Goal: Information Seeking & Learning: Learn about a topic

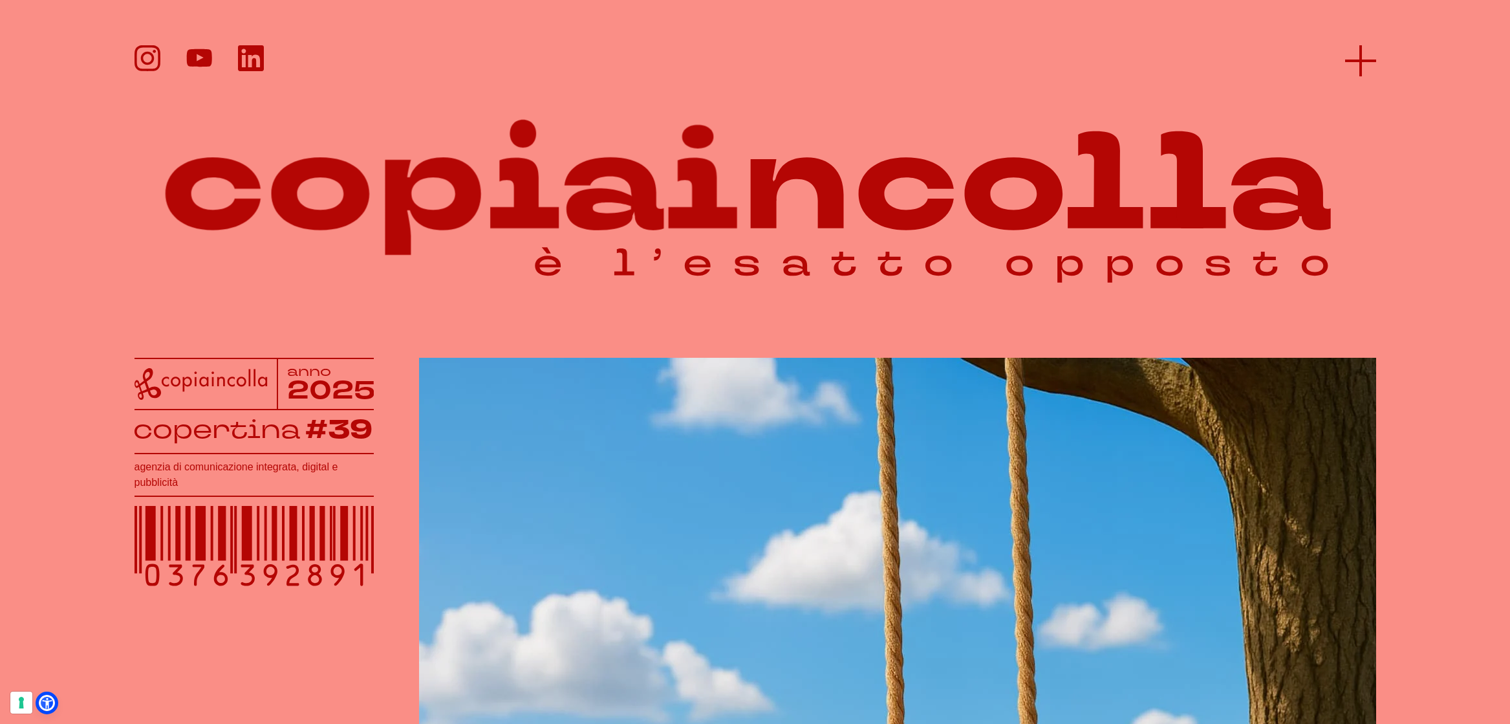
click at [1352, 53] on icon at bounding box center [1360, 60] width 31 height 31
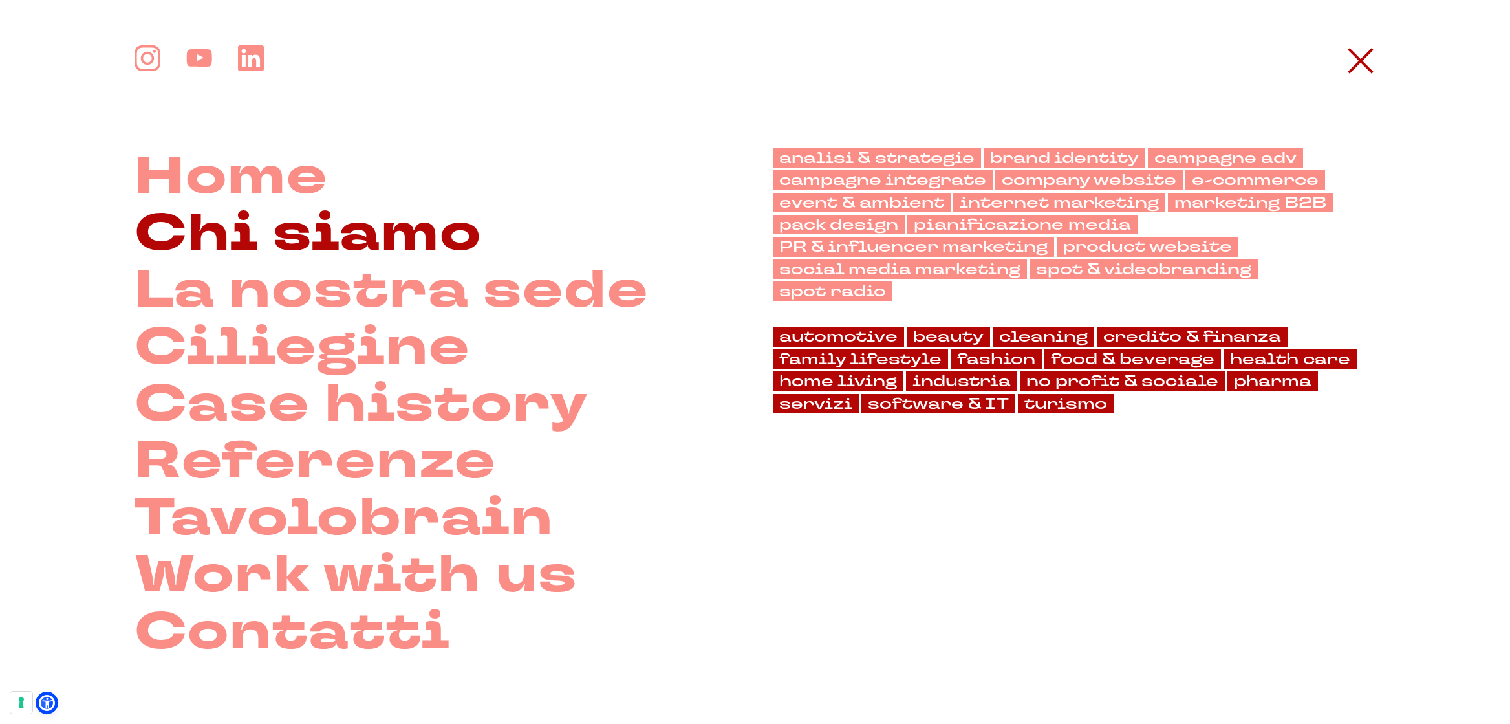
click at [315, 244] on link "Chi siamo" at bounding box center [307, 233] width 347 height 57
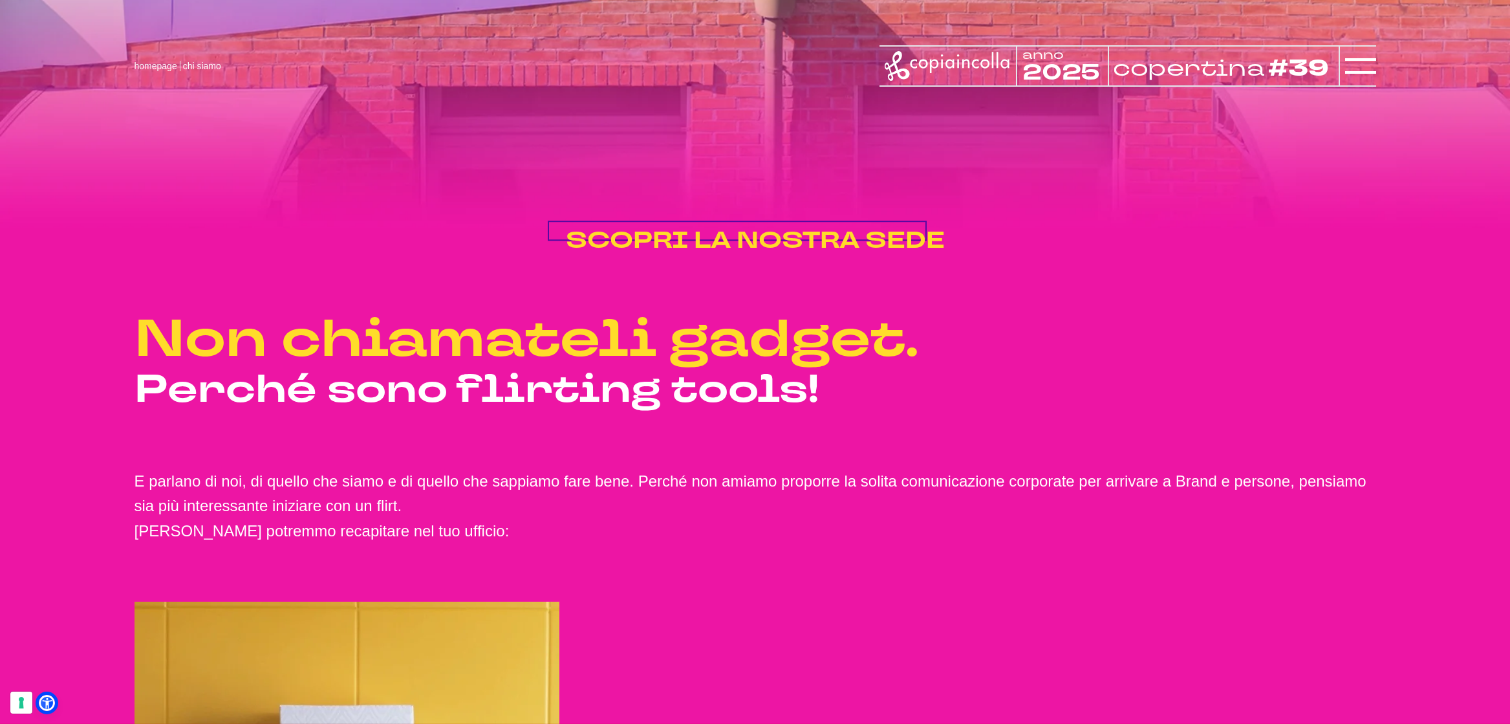
scroll to position [2397, 0]
click at [822, 257] on span "SCOPRI LA NOSTRA SEDE" at bounding box center [755, 241] width 379 height 31
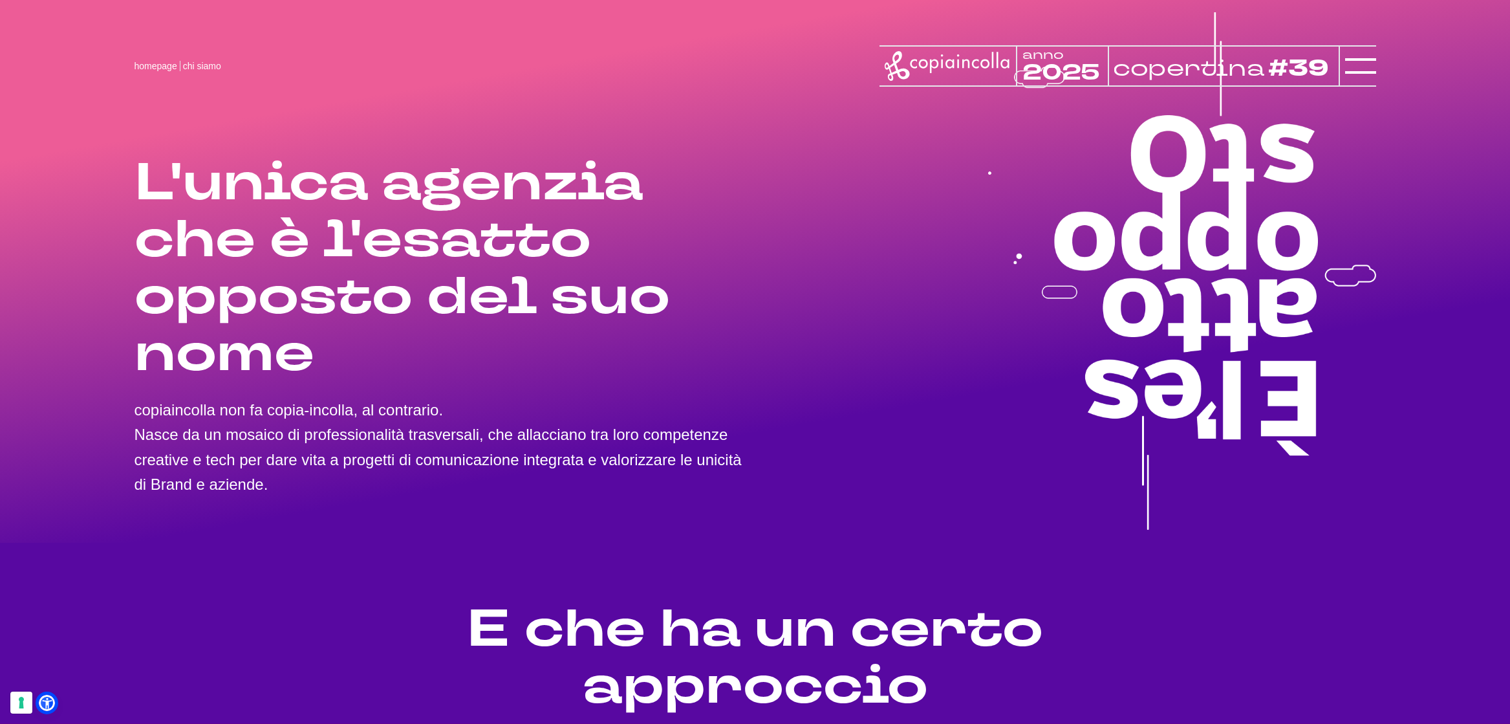
scroll to position [0, 0]
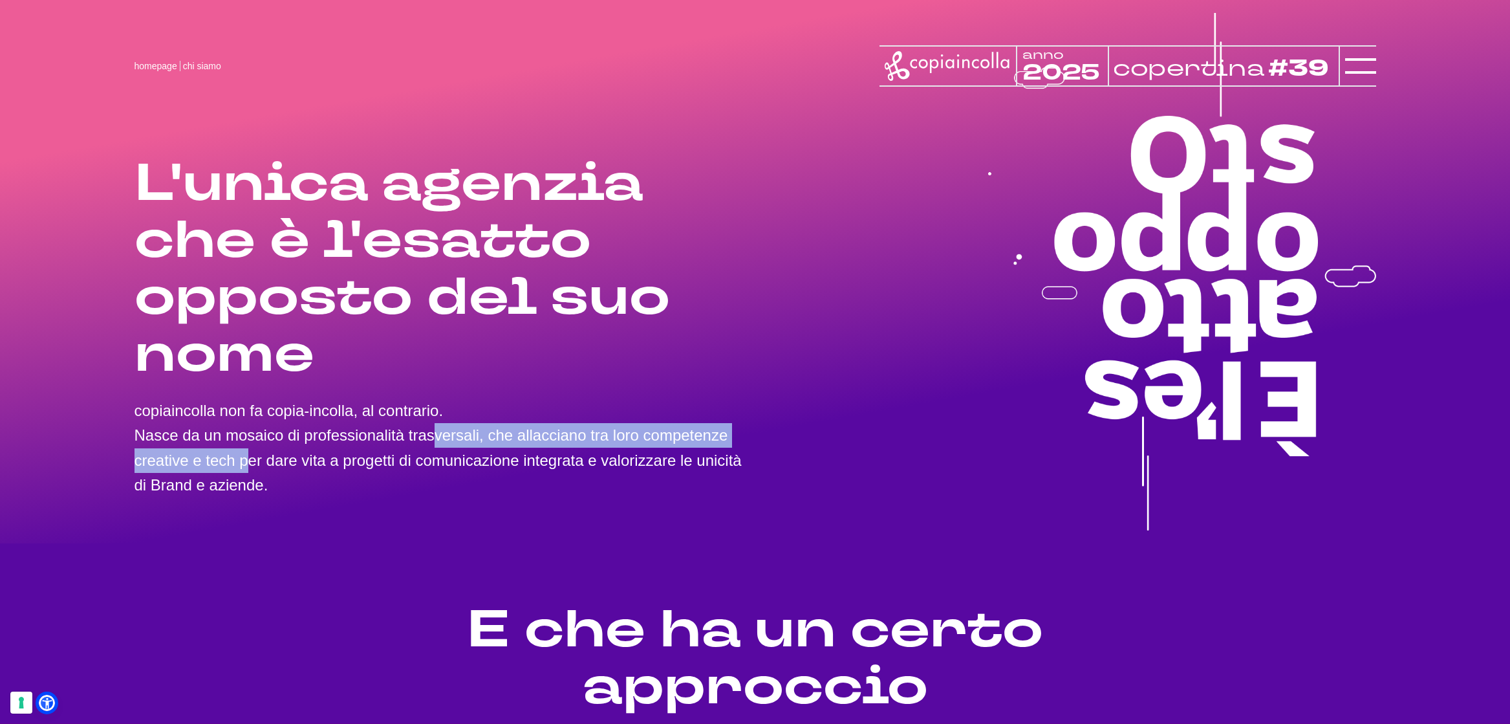
drag, startPoint x: 257, startPoint y: 433, endPoint x: 667, endPoint y: 437, distance: 409.3
click at [719, 437] on p "copiaincolla non fa copia-incolla, al contrario. Nasce da un mosaico di profess…" at bounding box center [444, 448] width 621 height 100
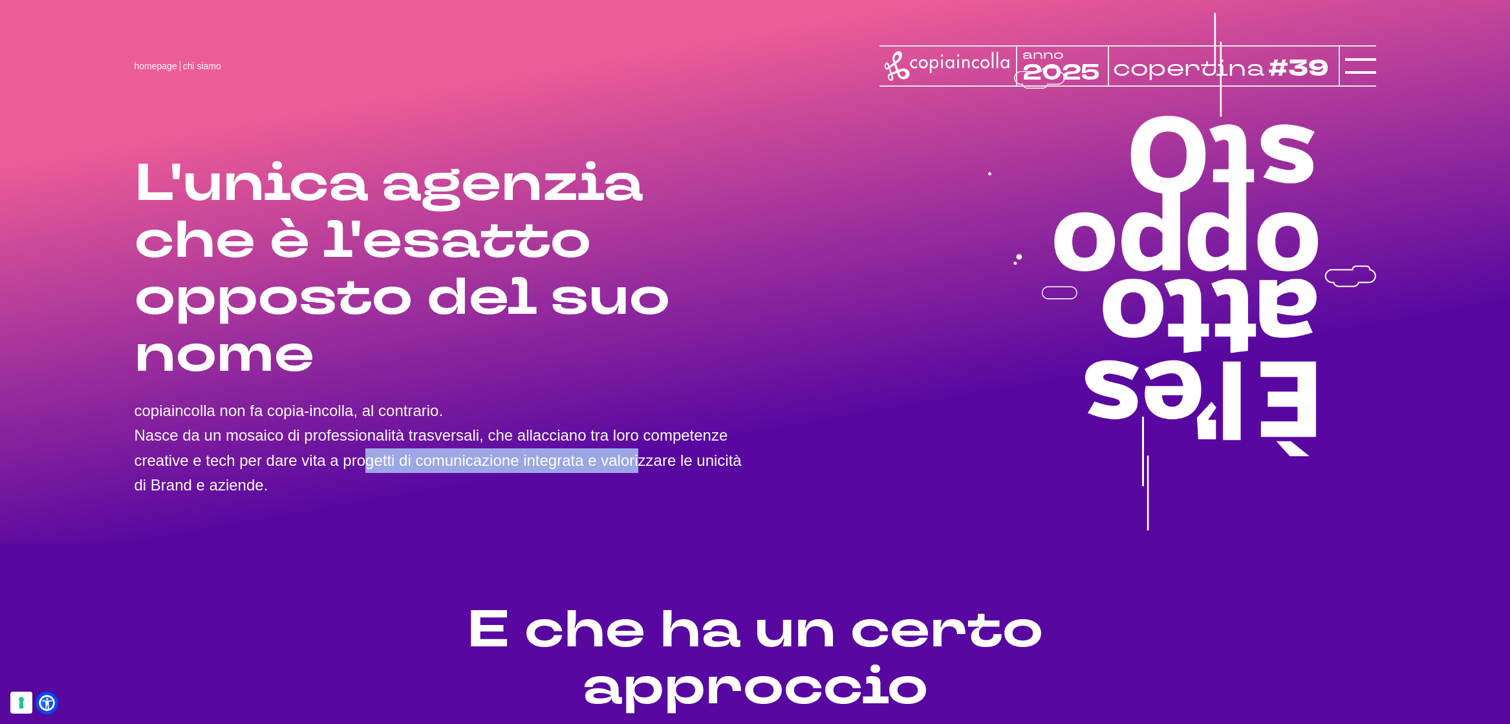
drag, startPoint x: 323, startPoint y: 457, endPoint x: 589, endPoint y: 460, distance: 266.4
click at [589, 460] on p "copiaincolla non fa copia-incolla, al contrario. Nasce da un mosaico di profess…" at bounding box center [444, 448] width 621 height 100
drag, startPoint x: 226, startPoint y: 483, endPoint x: 436, endPoint y: 486, distance: 210.2
click at [411, 484] on p "copiaincolla non fa copia-incolla, al contrario. Nasce da un mosaico di profess…" at bounding box center [444, 448] width 621 height 100
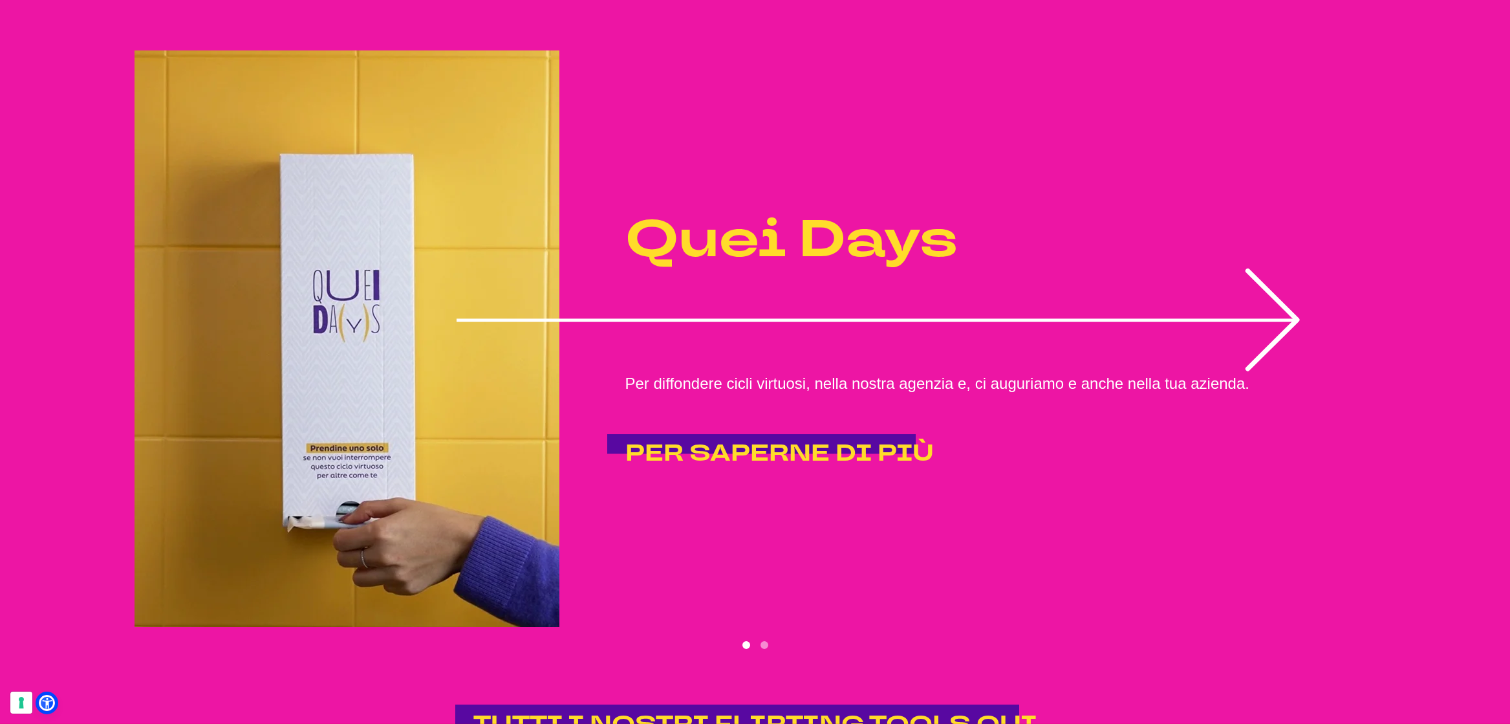
scroll to position [2950, 0]
click at [733, 468] on span "PER SAPERNE DI PIÙ" at bounding box center [779, 452] width 308 height 31
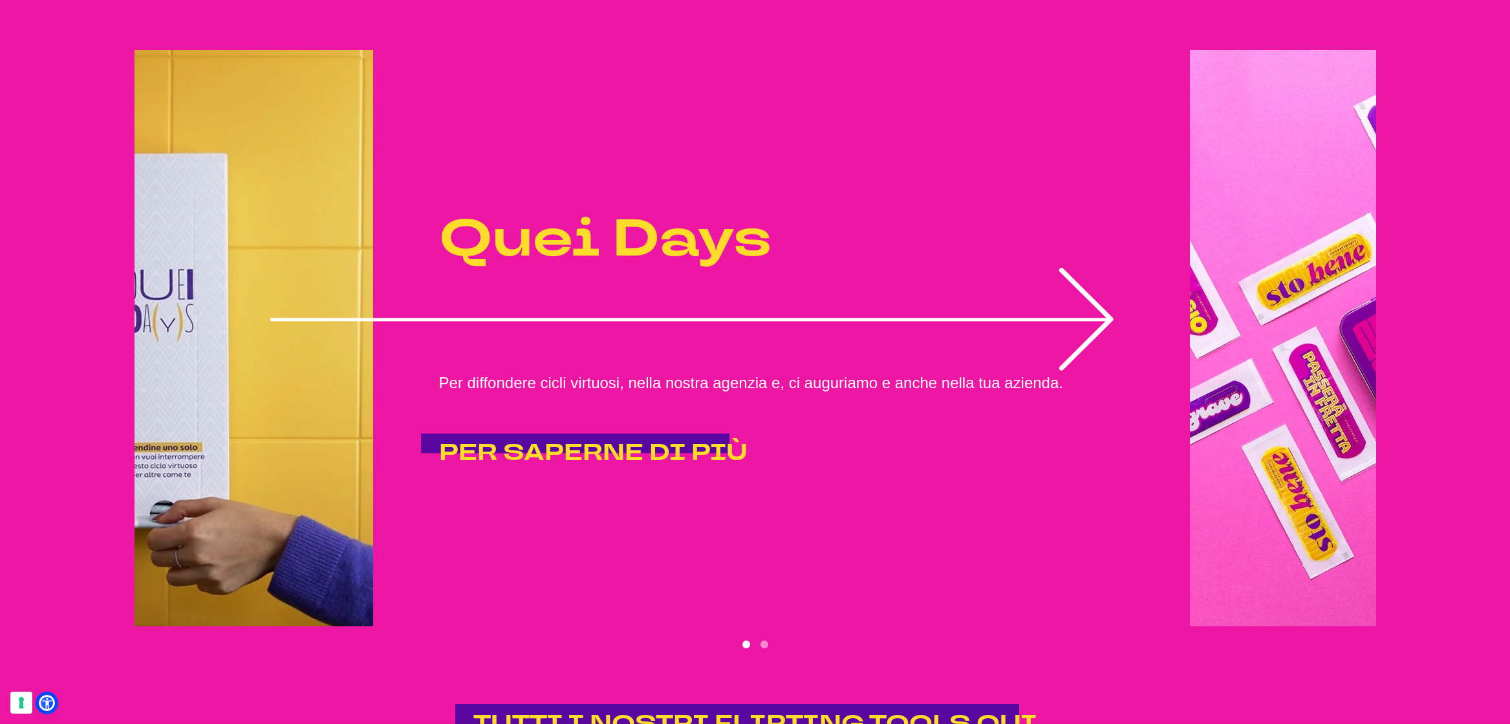
drag, startPoint x: 1108, startPoint y: 375, endPoint x: 564, endPoint y: 400, distance: 544.3
click at [822, 370] on icon "1 of 2" at bounding box center [692, 319] width 844 height 103
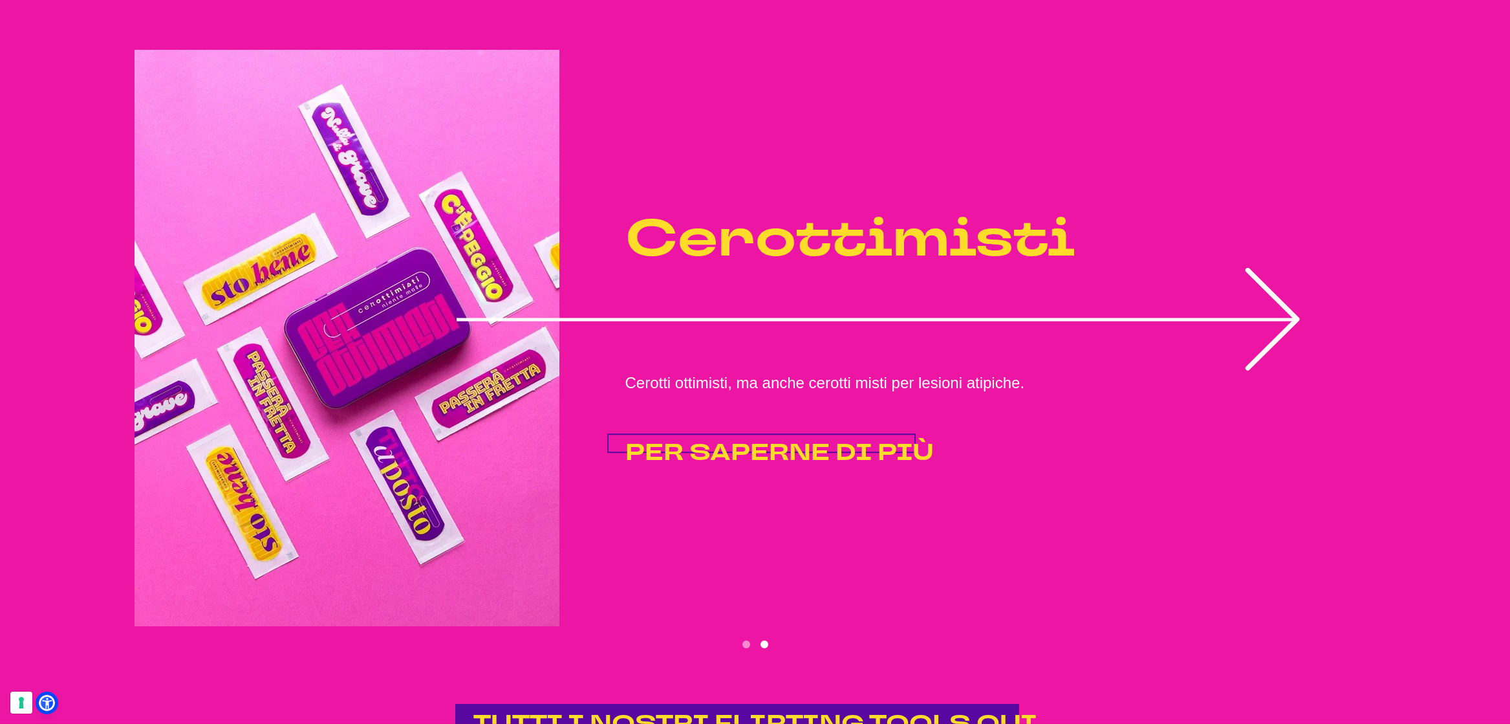
click at [848, 468] on span "PER SAPERNE DI PIÙ" at bounding box center [779, 452] width 308 height 31
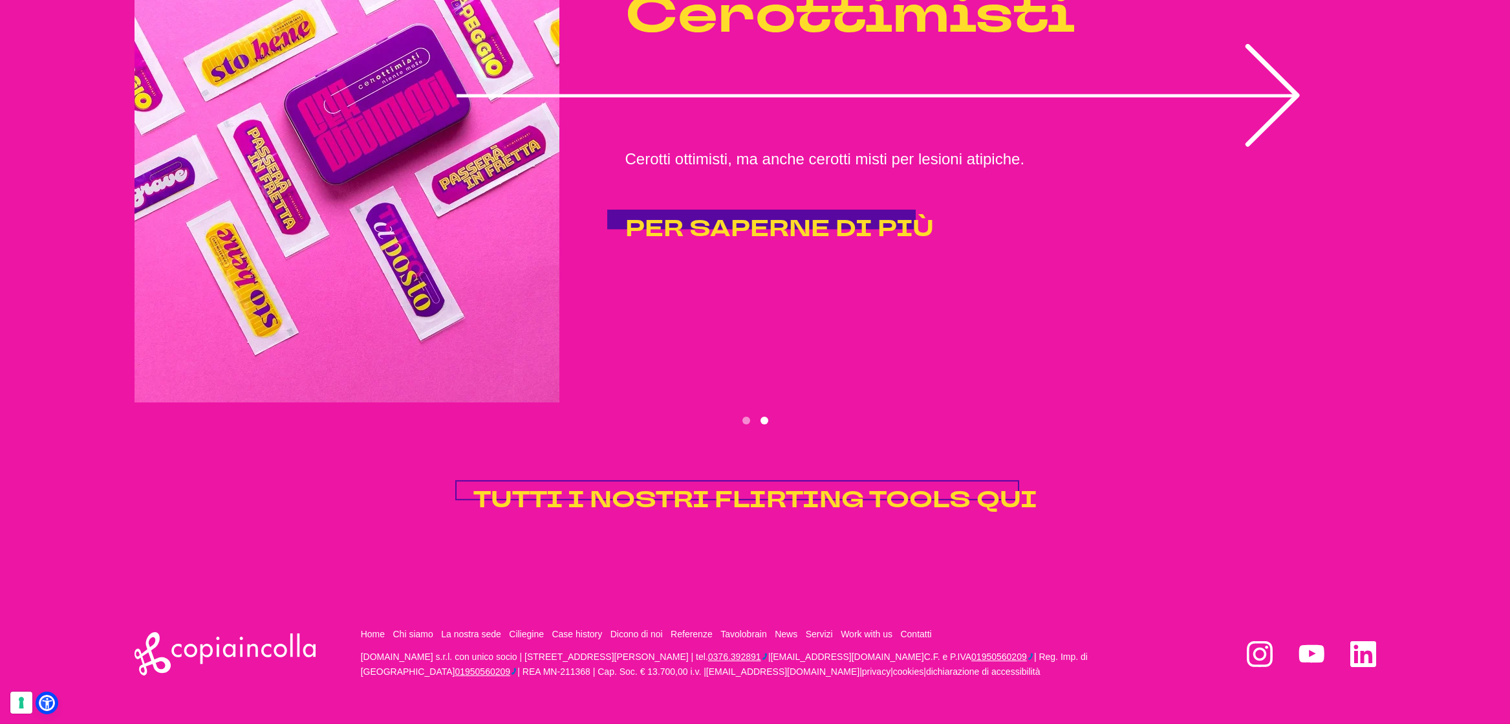
scroll to position [3253, 0]
click at [839, 497] on span "TUTTI I NOSTRI FLIRTING TOOLS QUI" at bounding box center [755, 499] width 564 height 31
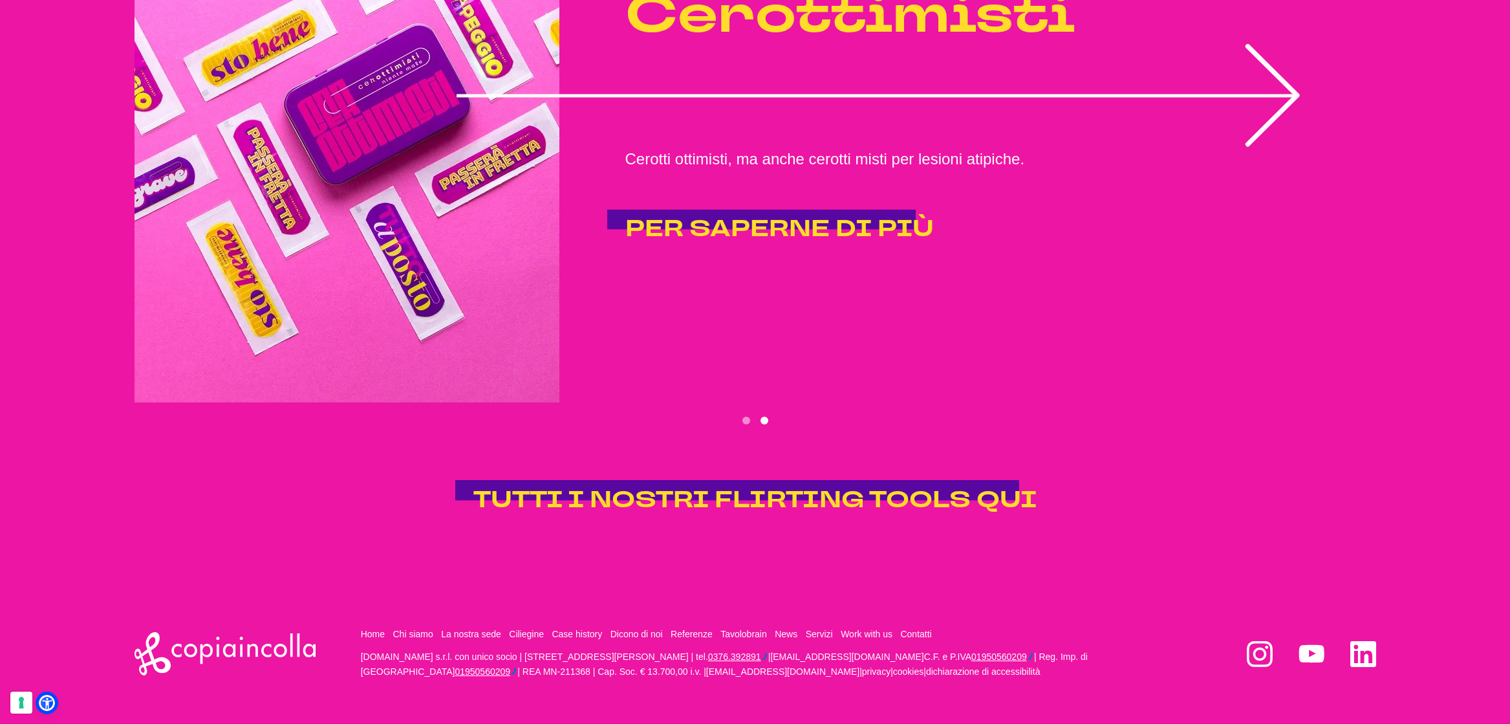
click at [665, 430] on div "Non chiamateli gadget. Perché sono flirting tools! E parlano di noi, di quello …" at bounding box center [754, 24] width 1241 height 976
drag, startPoint x: 692, startPoint y: 266, endPoint x: 906, endPoint y: 266, distance: 214.0
click at [817, 266] on div "Cerottimisti Cerotti ottimisti, ma anche cerotti misti per lesioni atipiche. PE…" at bounding box center [754, 114] width 1241 height 576
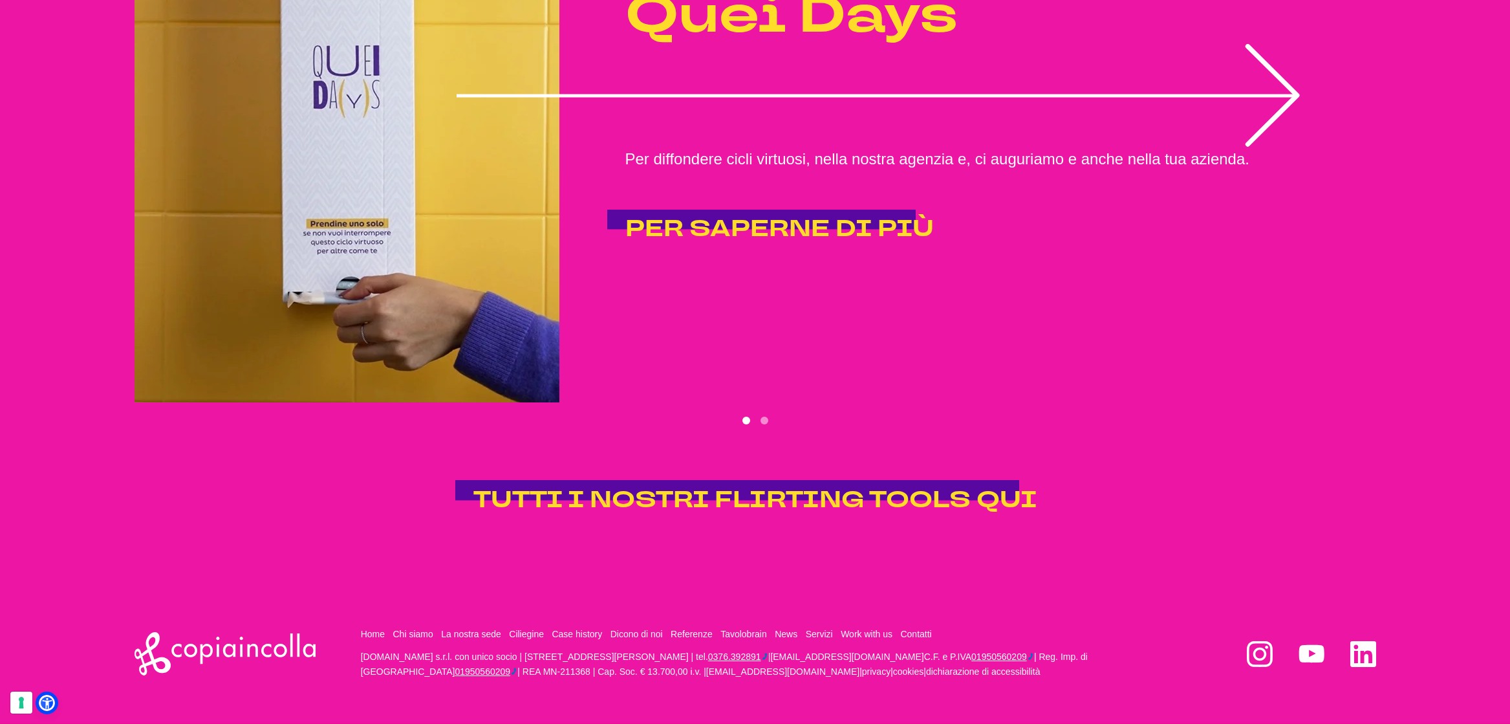
drag, startPoint x: 795, startPoint y: 265, endPoint x: 699, endPoint y: 268, distance: 95.7
click at [726, 263] on div "Quei Days Per diffondere cicli virtuosi, nella nostra agenzia e, ci auguriamo e…" at bounding box center [977, 114] width 745 height 296
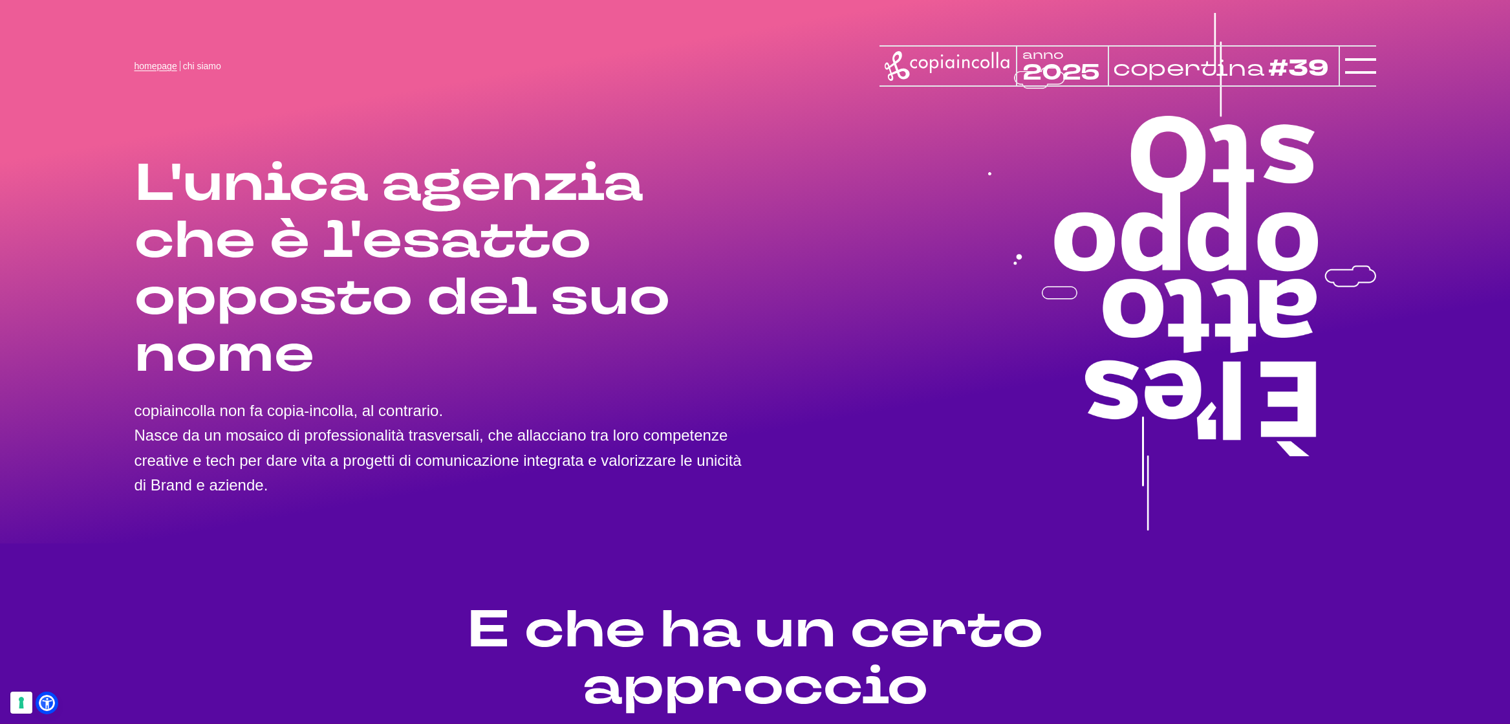
click at [151, 70] on link "homepage" at bounding box center [155, 66] width 43 height 10
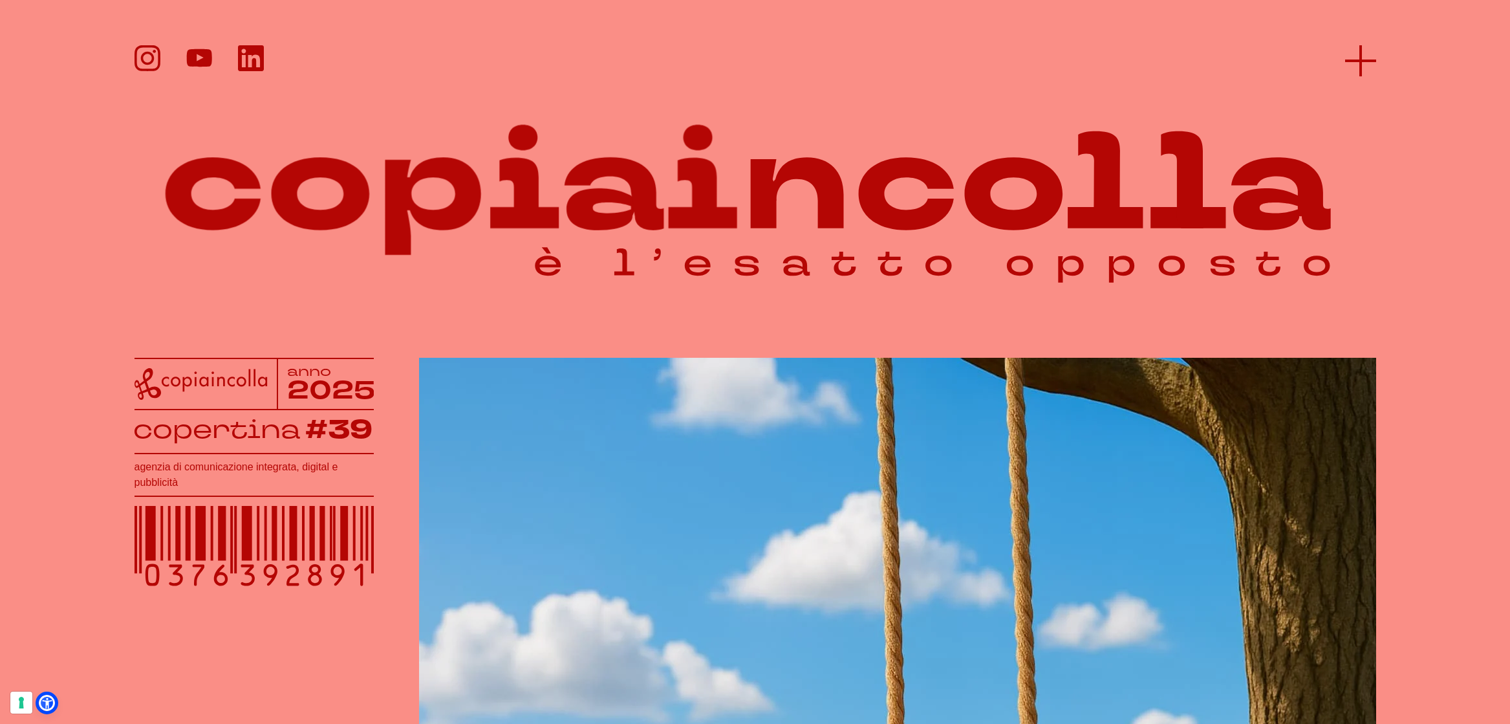
click at [1346, 51] on icon at bounding box center [1360, 60] width 31 height 31
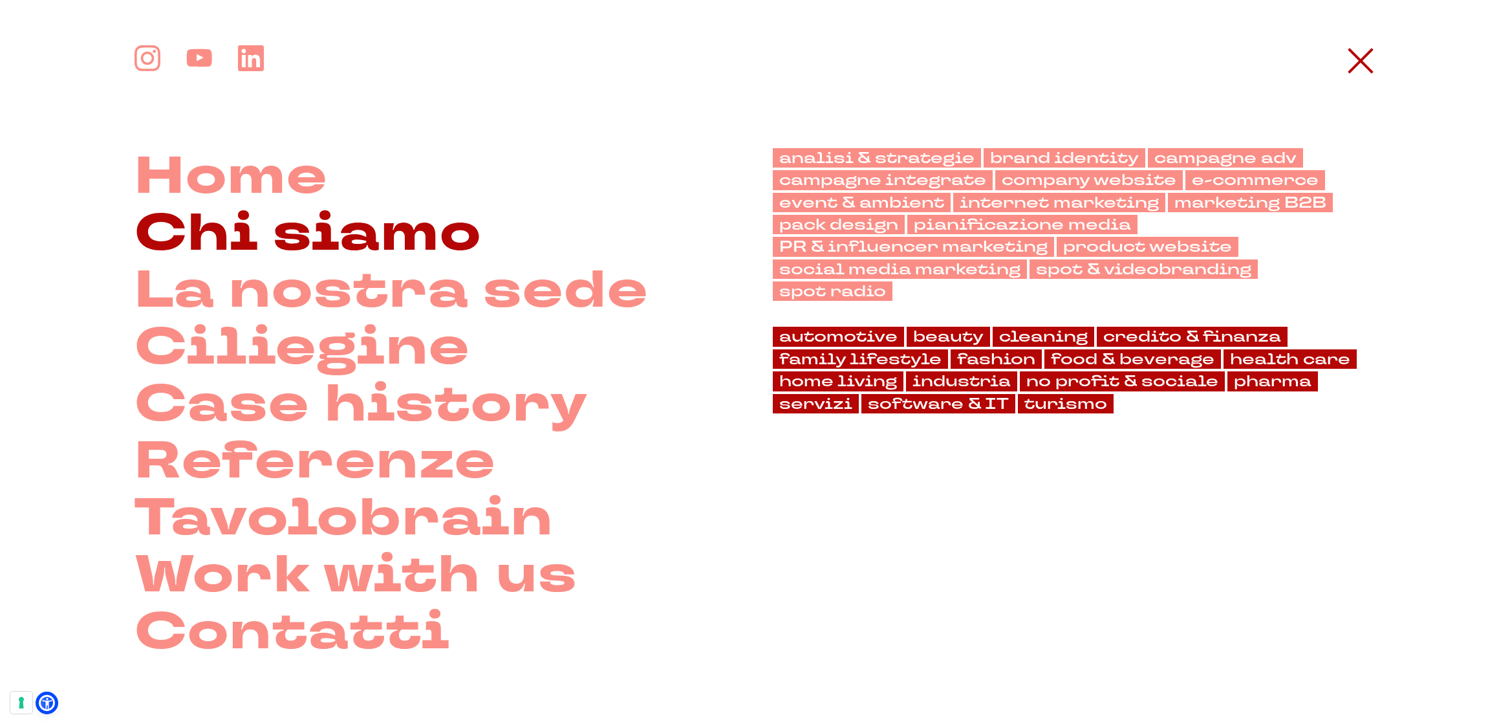
click at [278, 232] on link "Chi siamo" at bounding box center [307, 233] width 347 height 57
